Goal: Task Accomplishment & Management: Manage account settings

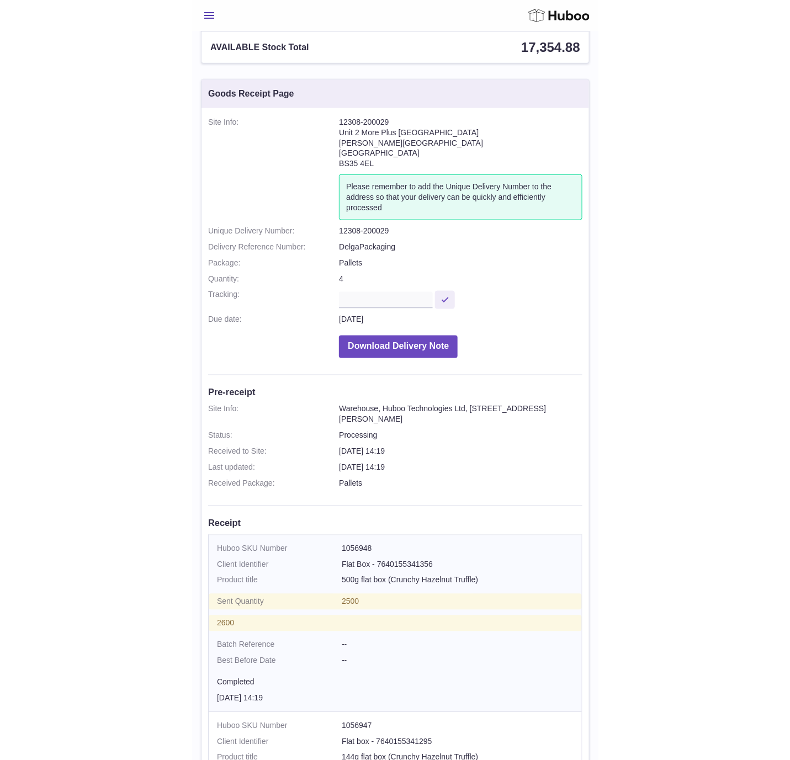
scroll to position [78, 0]
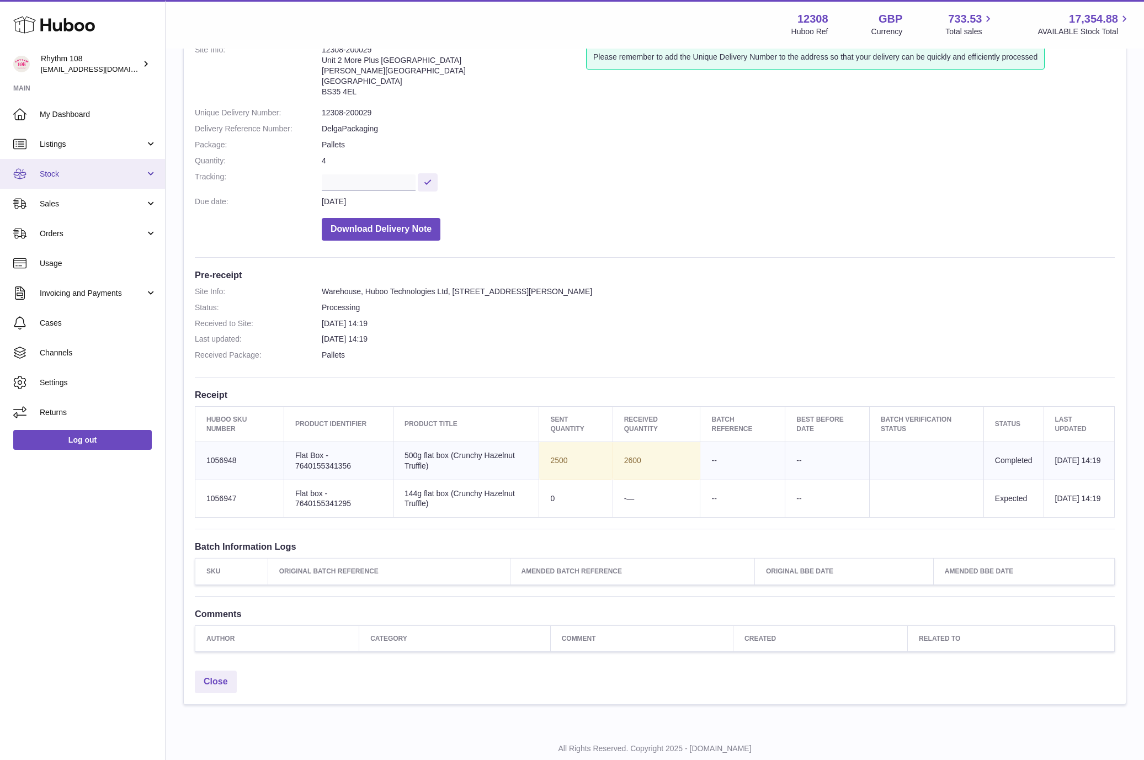
click at [76, 175] on span "Stock" at bounding box center [92, 174] width 105 height 10
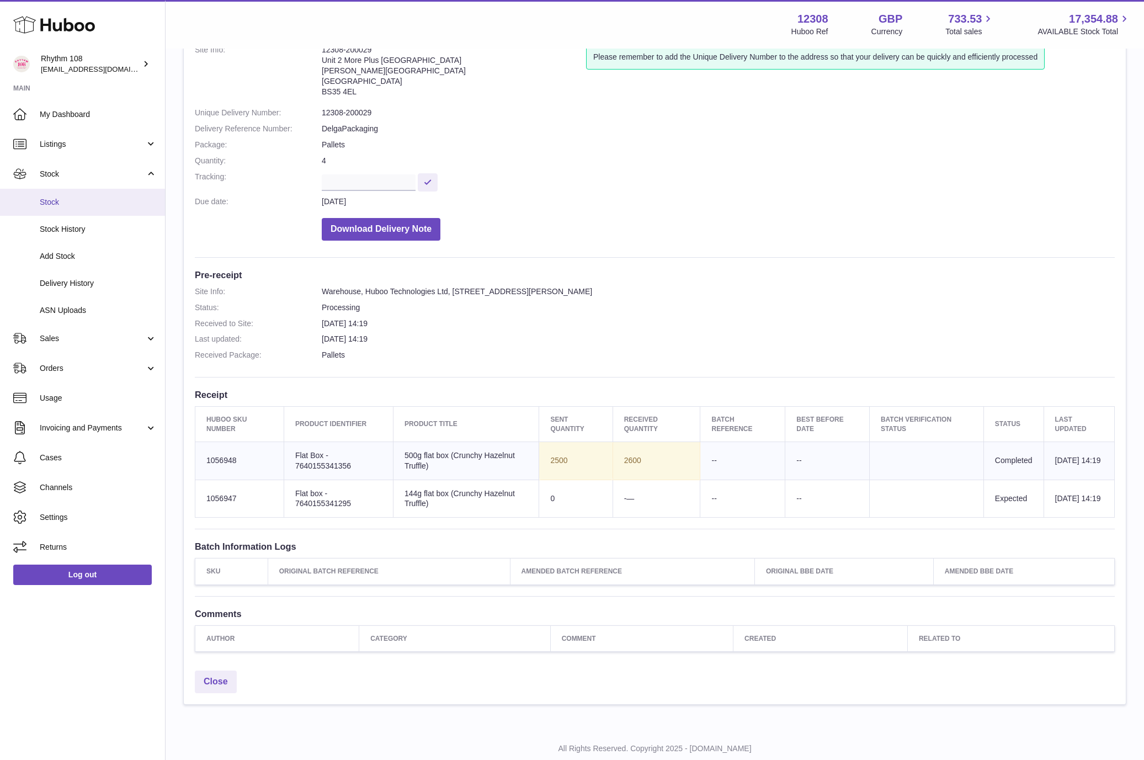
click at [76, 195] on link "Stock" at bounding box center [82, 202] width 165 height 27
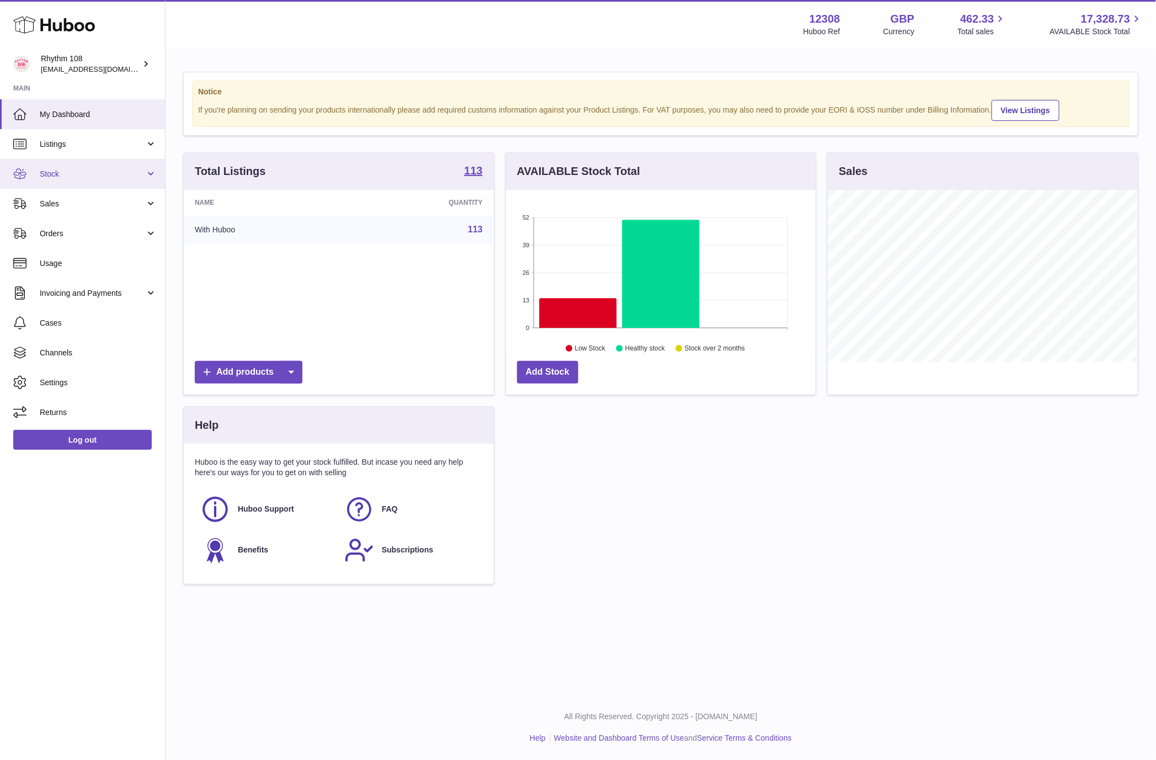
scroll to position [172, 310]
click at [83, 201] on span "Sales" at bounding box center [92, 204] width 105 height 10
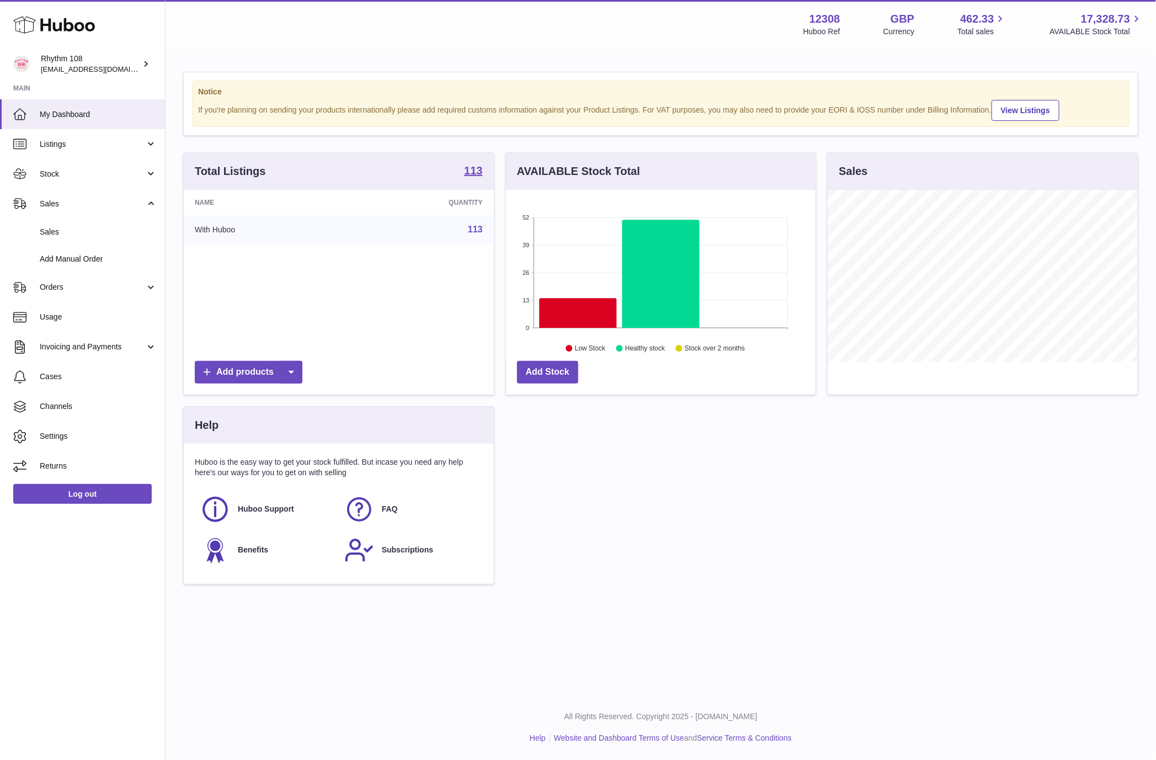
click at [601, 507] on div "Total Listings 113 Name Quantity With Huboo 113 Add products AVAILABLE Stock To…" at bounding box center [661, 373] width 966 height 443
click at [713, 505] on div "Total Listings 113 Name Quantity With Huboo 113 Add products AVAILABLE Stock To…" at bounding box center [661, 373] width 966 height 443
click at [272, 30] on div "Menu Huboo 12308 Huboo Ref GBP Currency 462.33 Total sales 17,328.73 AVAILABLE …" at bounding box center [661, 24] width 964 height 25
click at [68, 178] on span "Stock" at bounding box center [92, 174] width 105 height 10
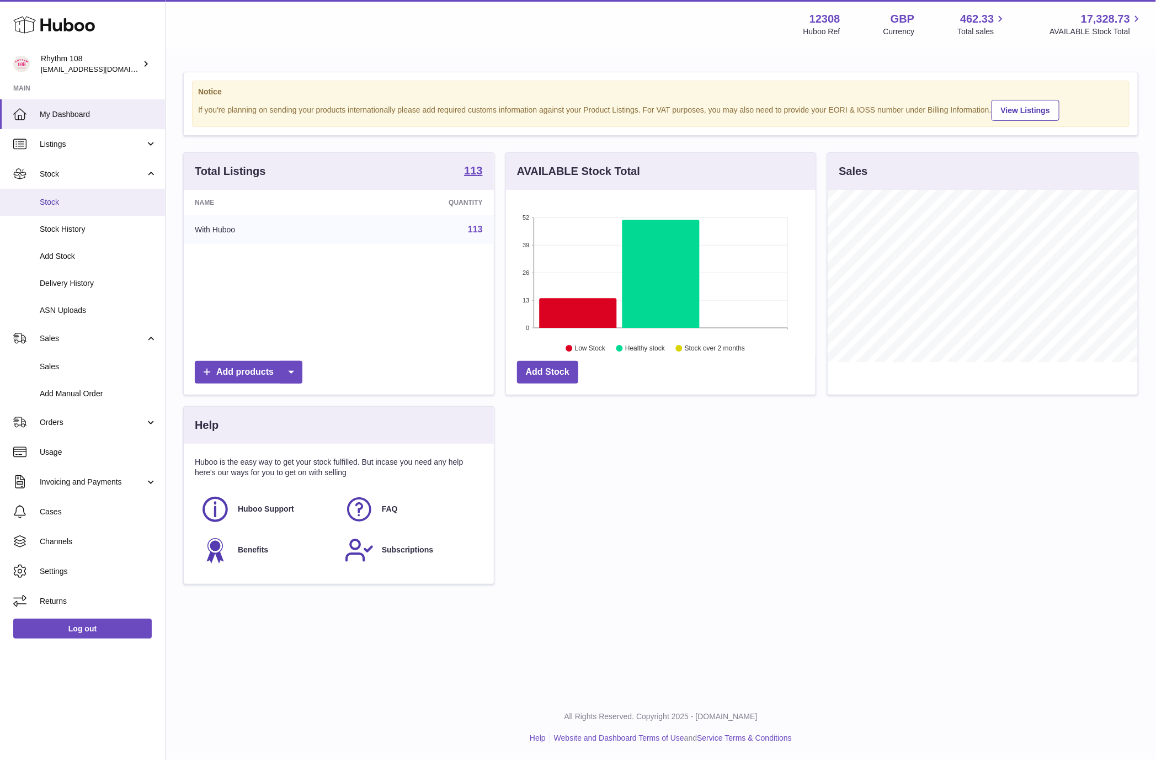
click at [76, 200] on span "Stock" at bounding box center [98, 202] width 117 height 10
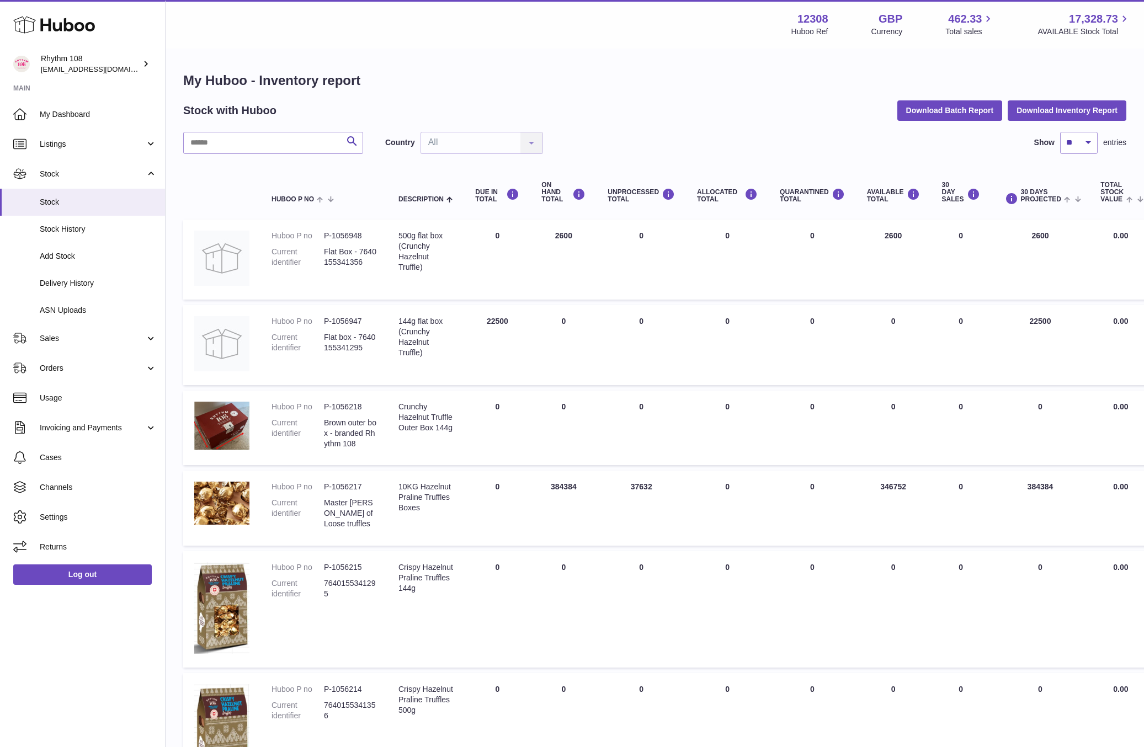
click at [401, 55] on div "My Huboo - Inventory report Stock with Huboo Download Batch Report Download Inv…" at bounding box center [655, 619] width 978 height 1138
click at [219, 151] on input "text" at bounding box center [273, 143] width 180 height 22
type input "******"
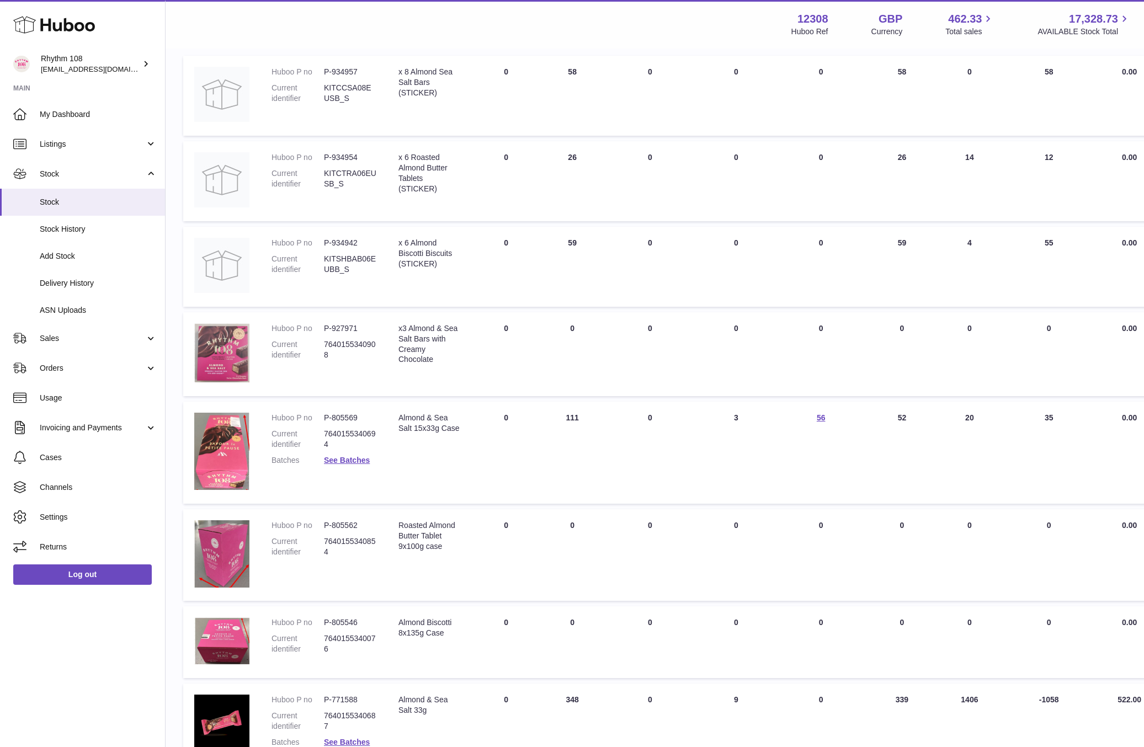
scroll to position [166, 0]
click at [343, 456] on link "See Batches" at bounding box center [347, 458] width 46 height 9
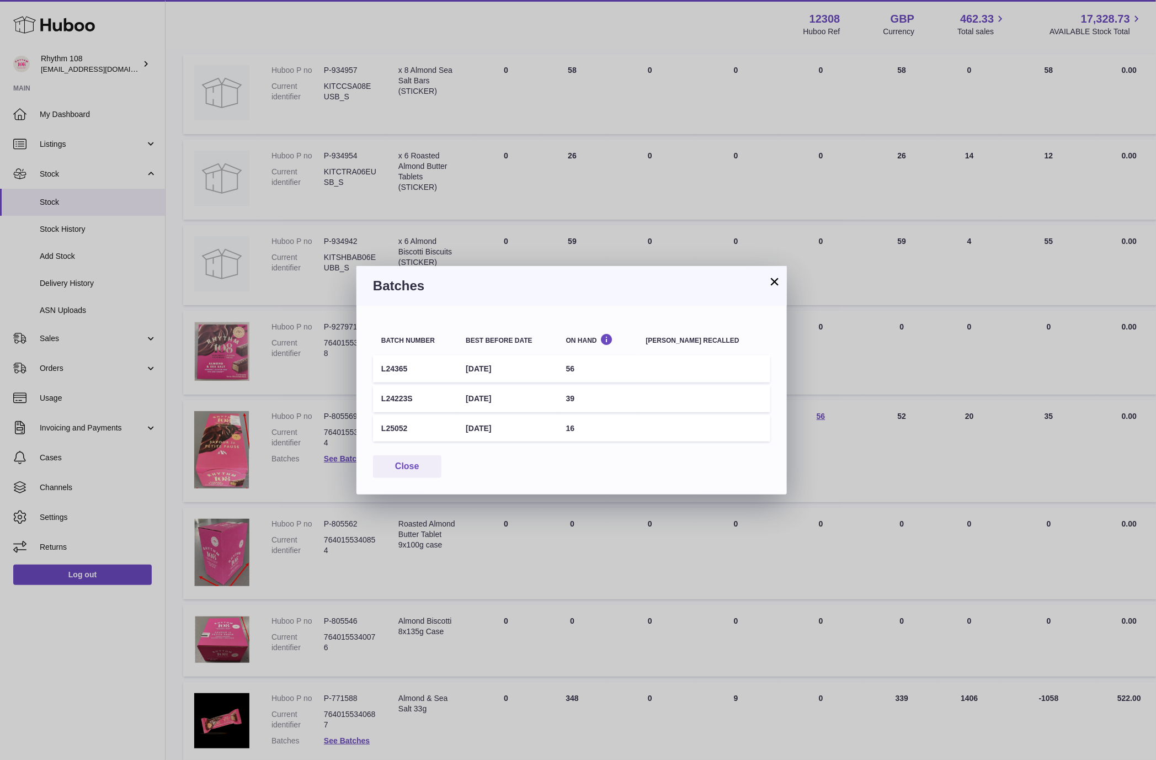
click at [772, 280] on button "×" at bounding box center [774, 281] width 13 height 13
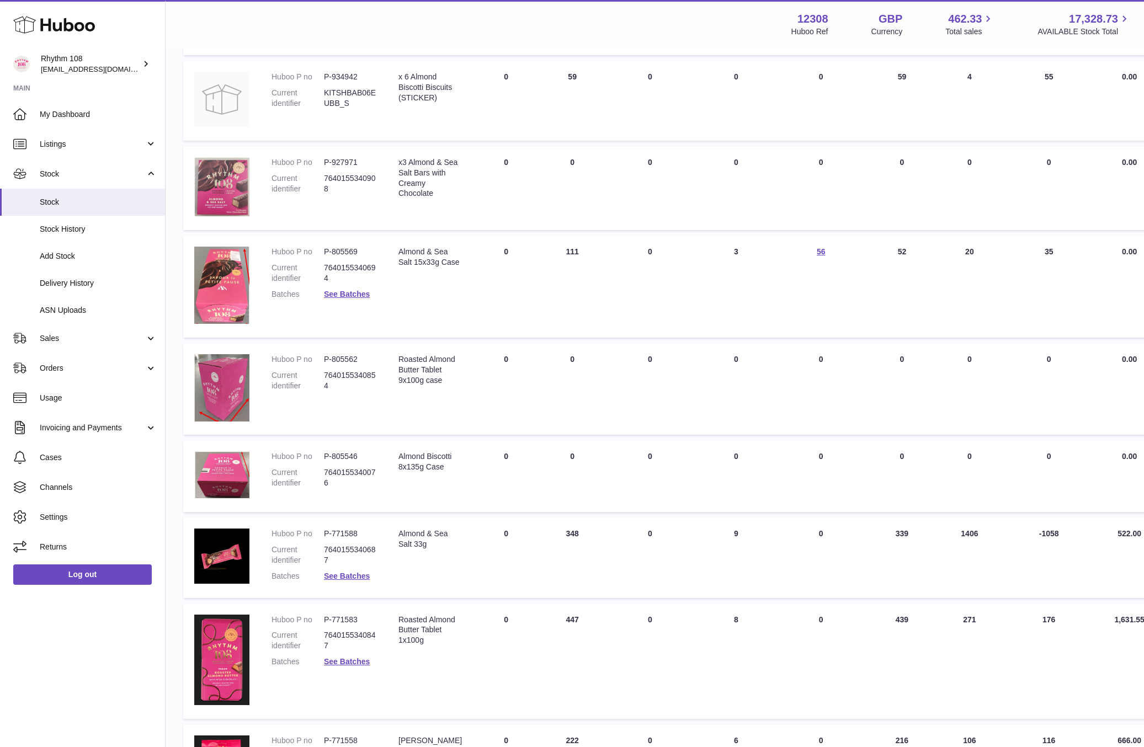
scroll to position [331, 0]
click at [355, 571] on link "See Batches" at bounding box center [347, 575] width 46 height 9
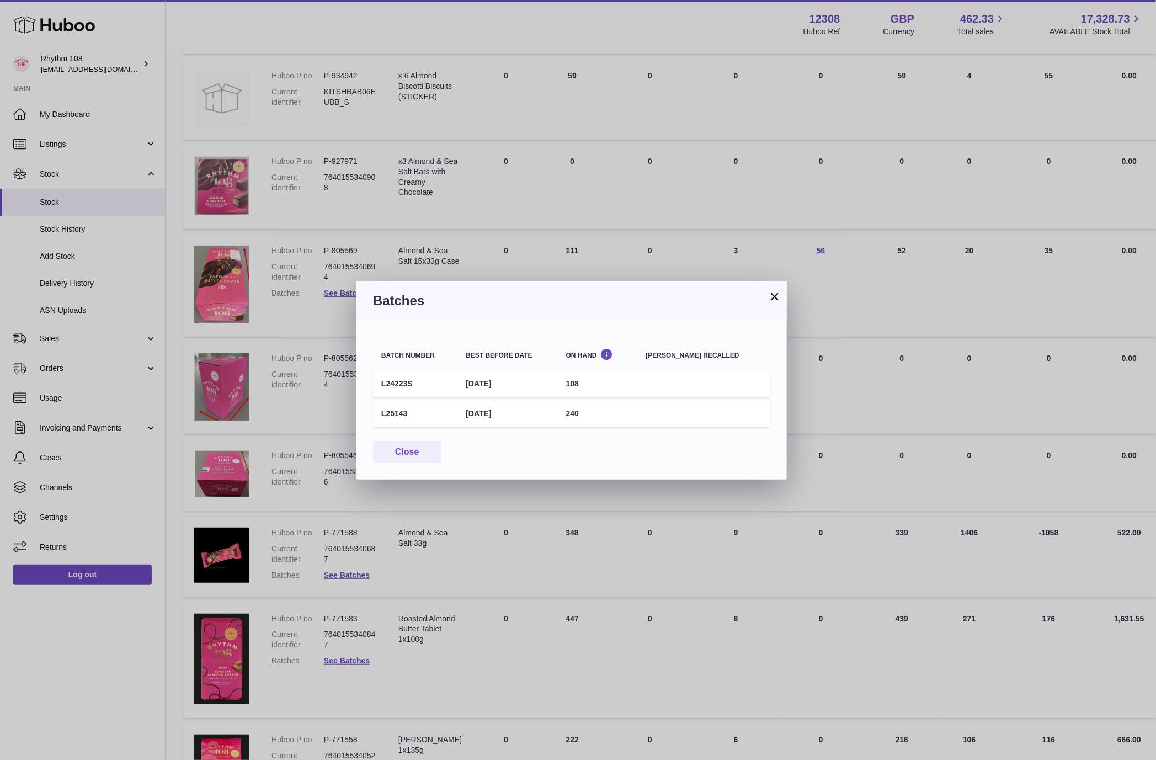
click at [774, 292] on button "×" at bounding box center [774, 296] width 13 height 13
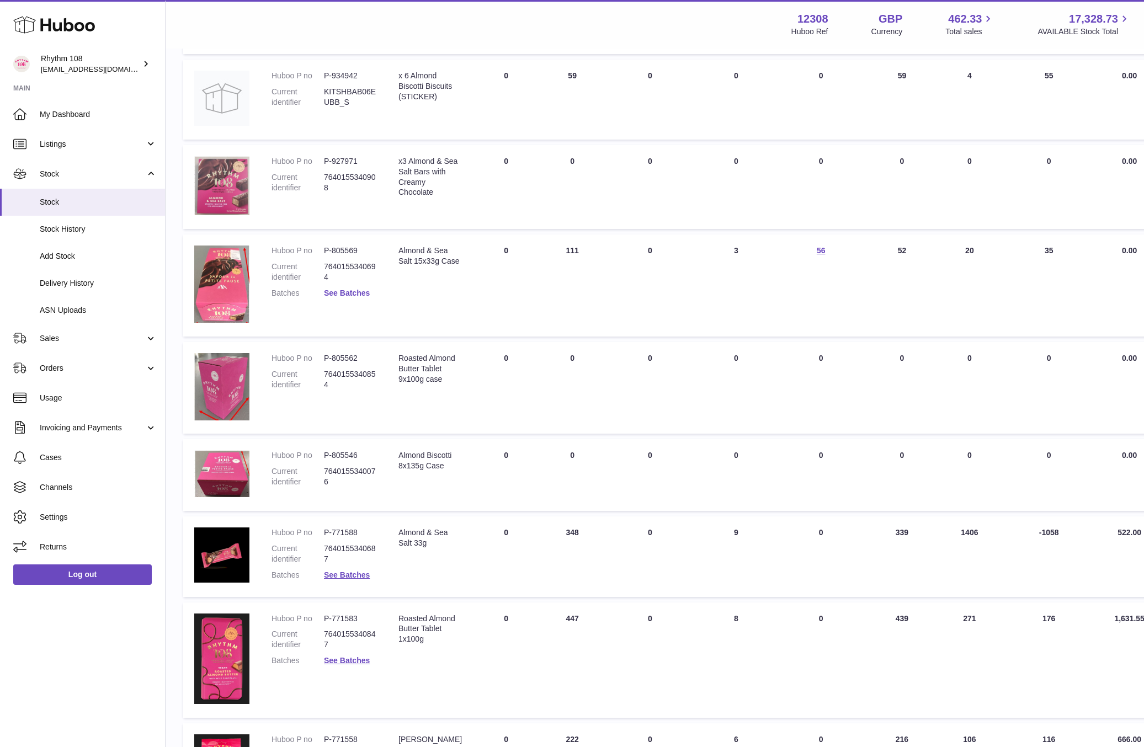
click at [353, 289] on link "See Batches" at bounding box center [347, 293] width 46 height 9
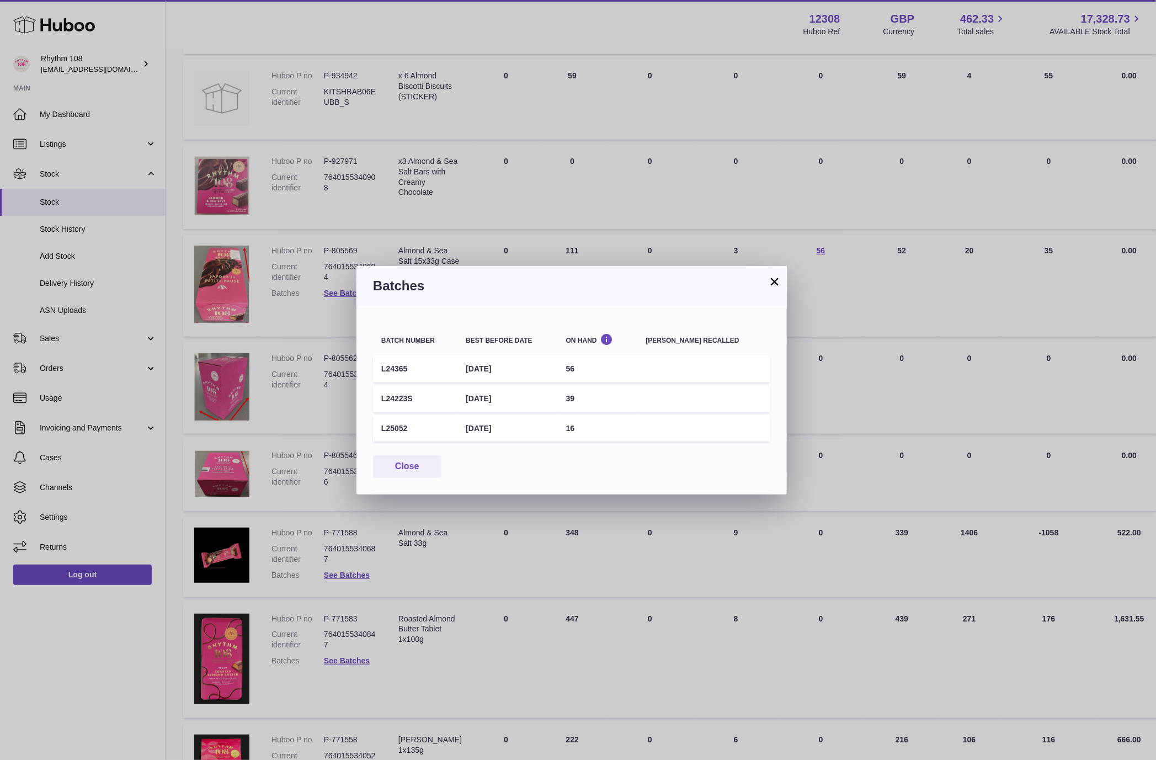
click at [773, 280] on button "×" at bounding box center [774, 281] width 13 height 13
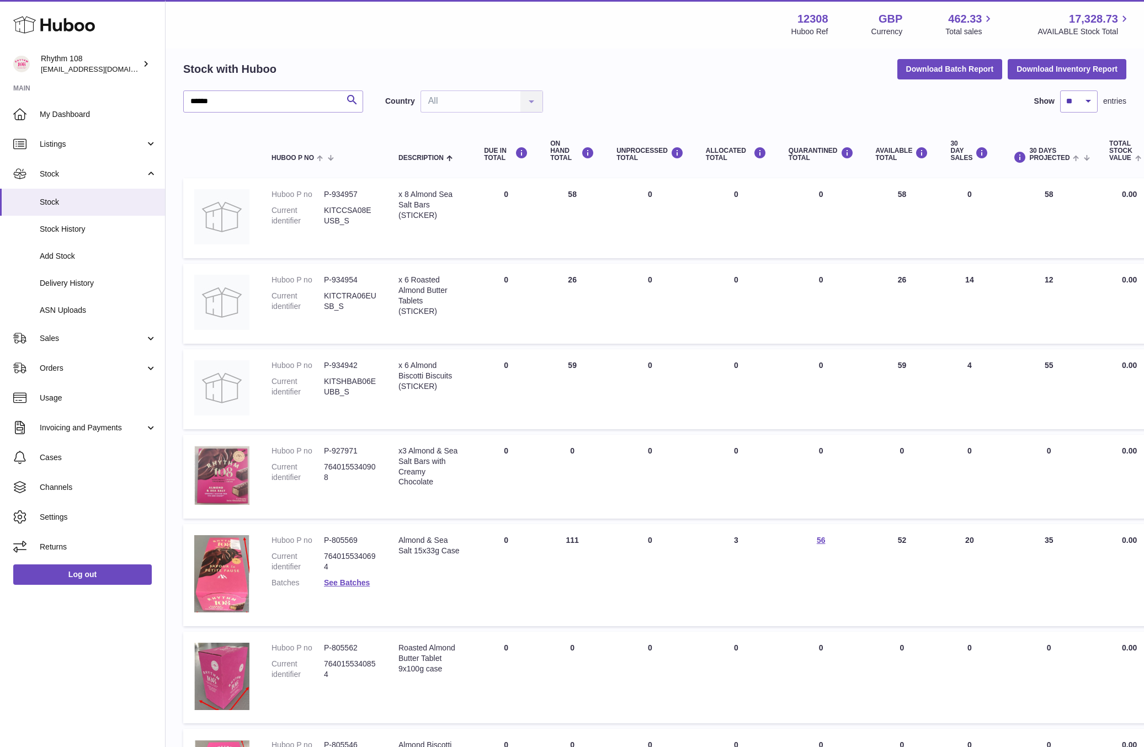
scroll to position [0, 0]
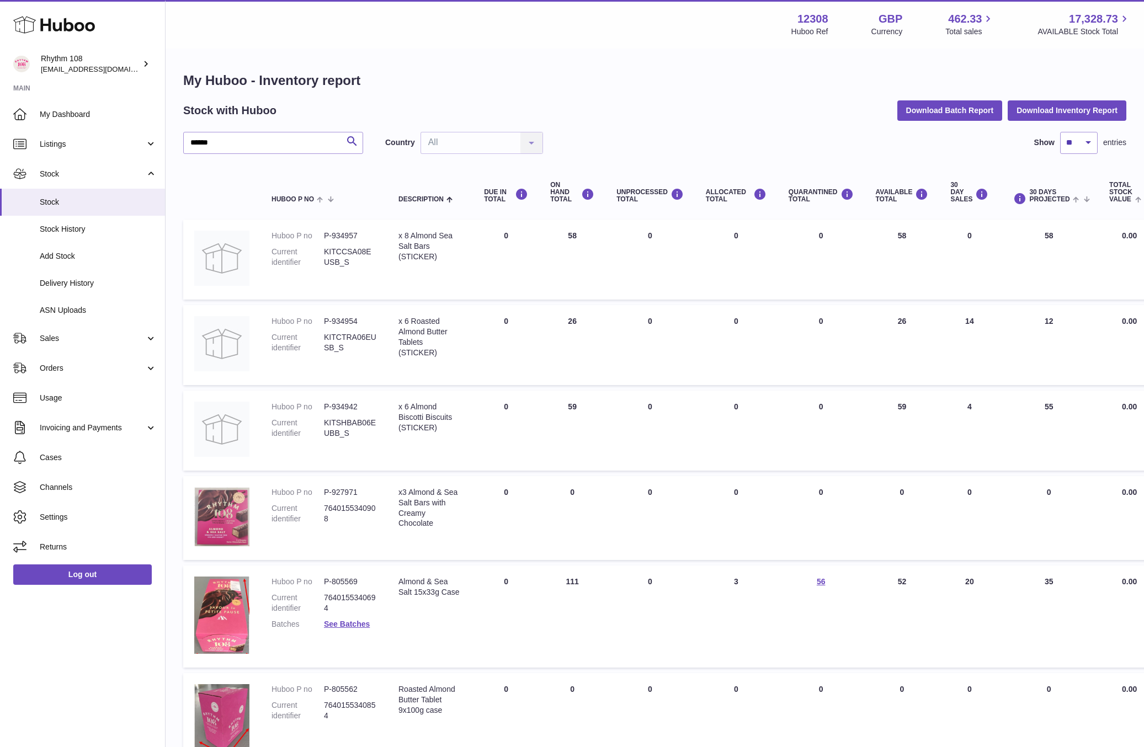
click at [605, 108] on div "Stock with Huboo Download Batch Report Download Inventory Report" at bounding box center [654, 110] width 943 height 20
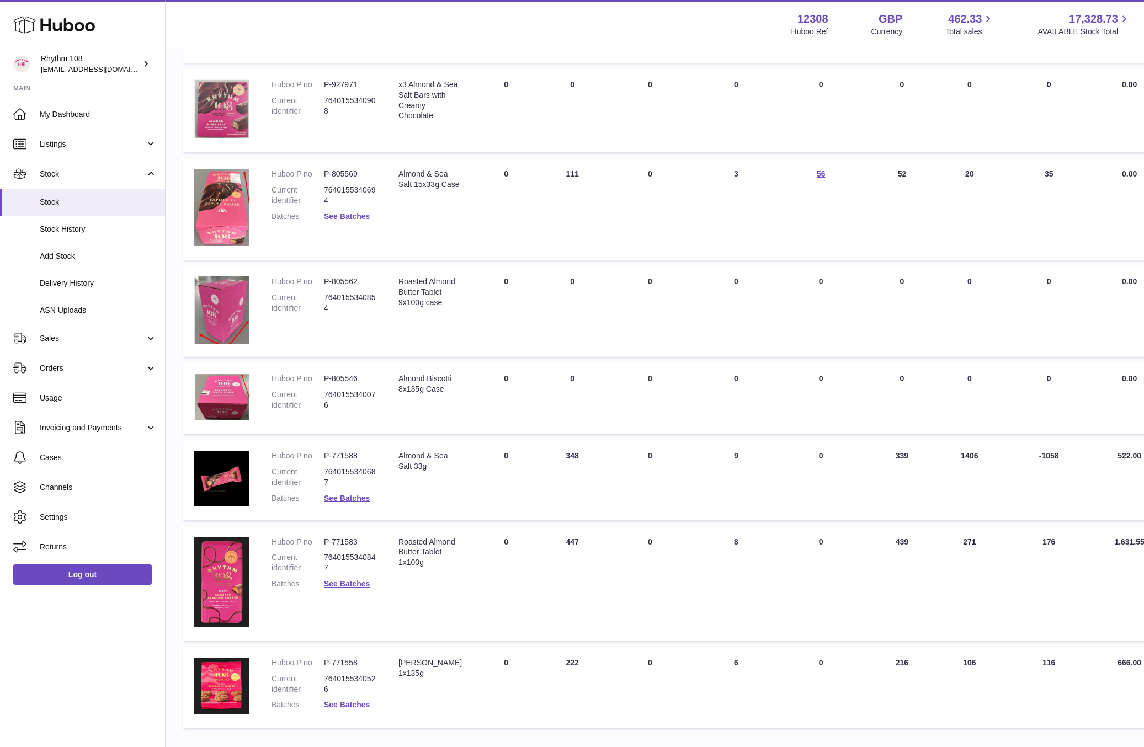
scroll to position [477, 0]
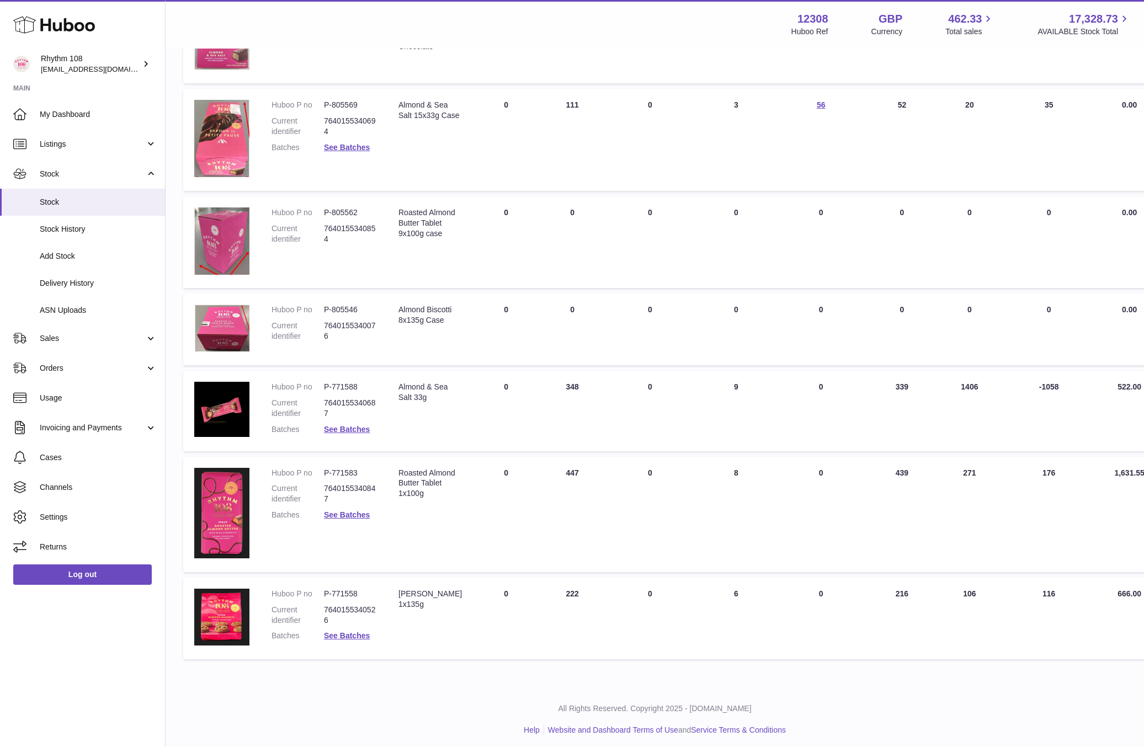
click at [434, 707] on p "All Rights Reserved. Copyright 2025 - [DOMAIN_NAME]" at bounding box center [654, 709] width 961 height 10
click at [439, 704] on p "All Rights Reserved. Copyright 2025 - [DOMAIN_NAME]" at bounding box center [654, 709] width 961 height 10
